Goal: Find specific page/section: Find specific page/section

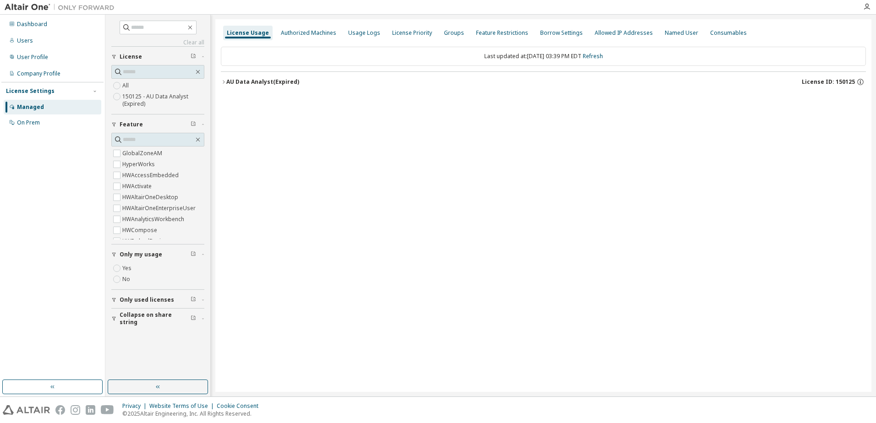
click at [28, 105] on div "Managed" at bounding box center [30, 107] width 27 height 7
click at [33, 121] on div "On Prem" at bounding box center [28, 122] width 23 height 7
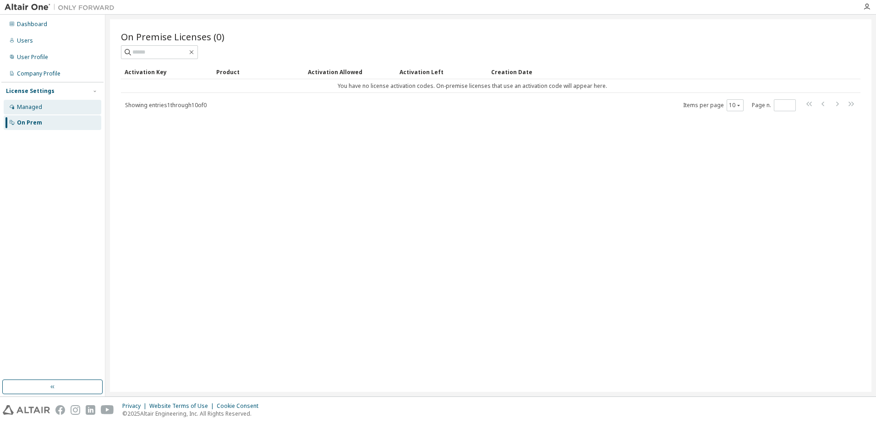
click at [34, 107] on div "Managed" at bounding box center [29, 107] width 25 height 7
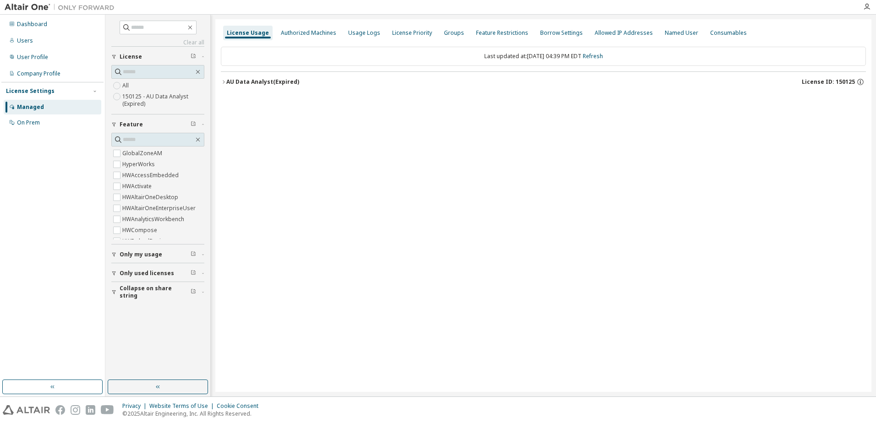
click at [227, 84] on div "AU Data Analyst (Expired)" at bounding box center [262, 81] width 73 height 7
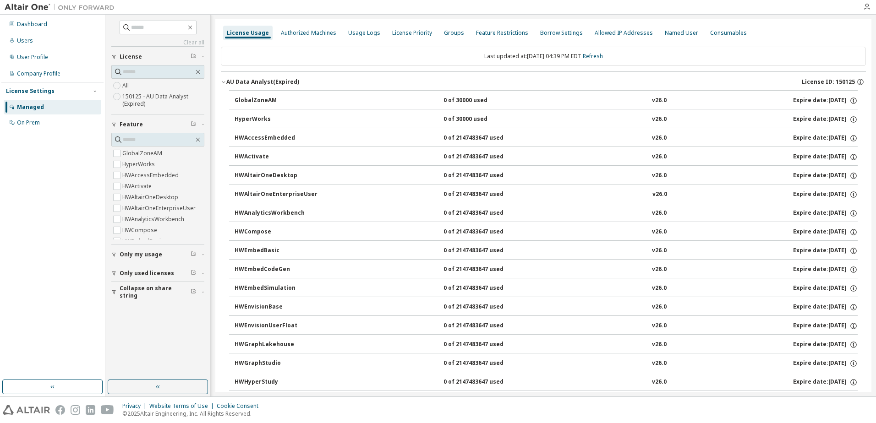
click at [224, 82] on icon "button" at bounding box center [223, 83] width 3 height 2
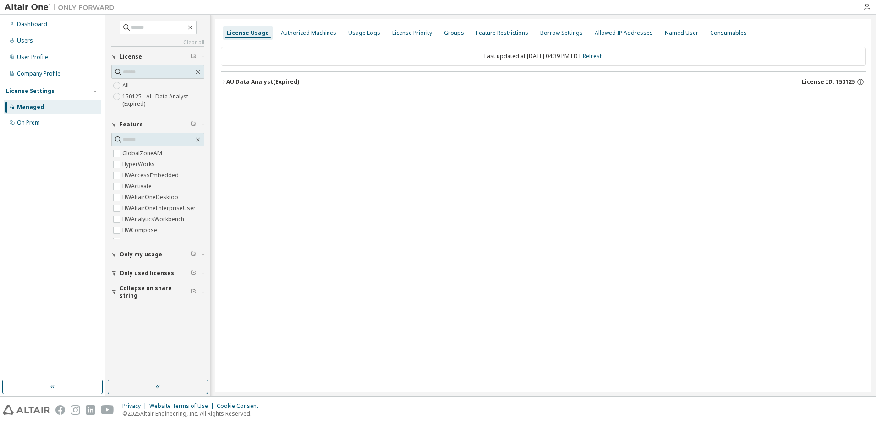
click at [224, 82] on icon "button" at bounding box center [224, 81] width 2 height 3
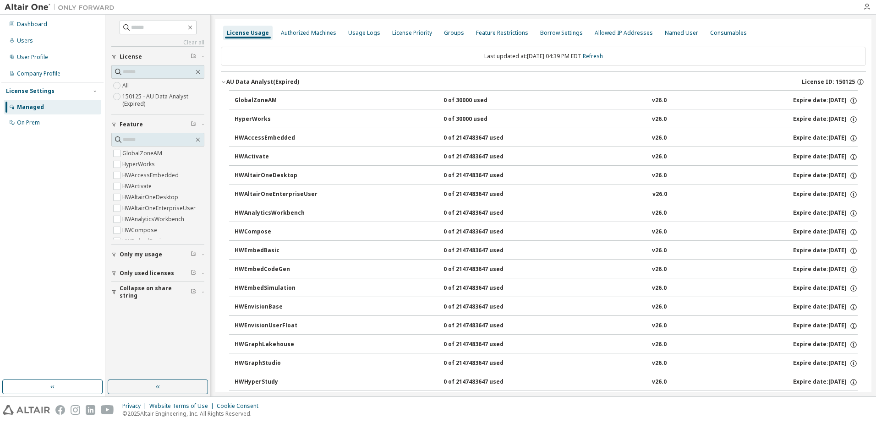
click at [224, 82] on icon "button" at bounding box center [223, 83] width 3 height 2
